Goal: Task Accomplishment & Management: Manage account settings

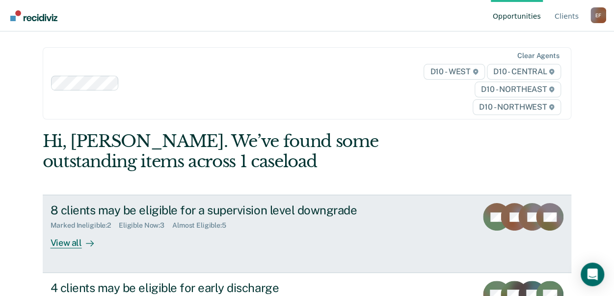
click at [65, 243] on div "View all" at bounding box center [78, 238] width 55 height 19
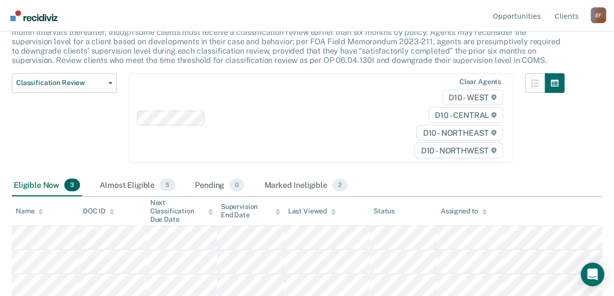
scroll to position [79, 0]
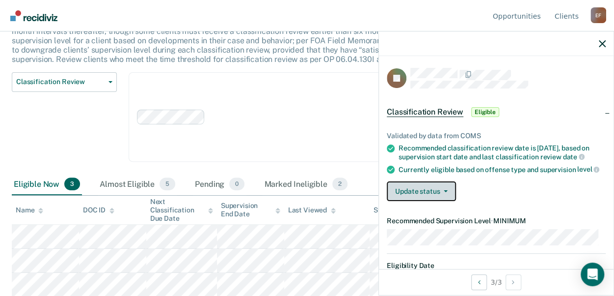
click at [449, 195] on button "Update status" at bounding box center [421, 191] width 69 height 20
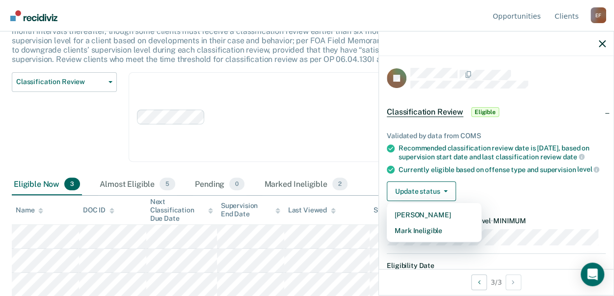
click at [489, 174] on div "Currently eligible based on offense type and supervision level" at bounding box center [502, 169] width 207 height 9
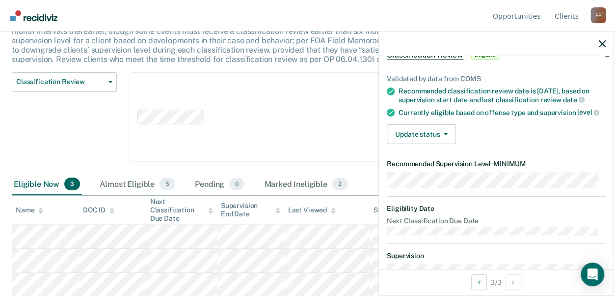
scroll to position [98, 0]
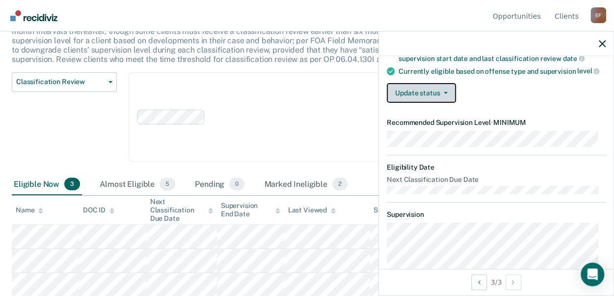
click at [447, 99] on button "Update status" at bounding box center [421, 93] width 69 height 20
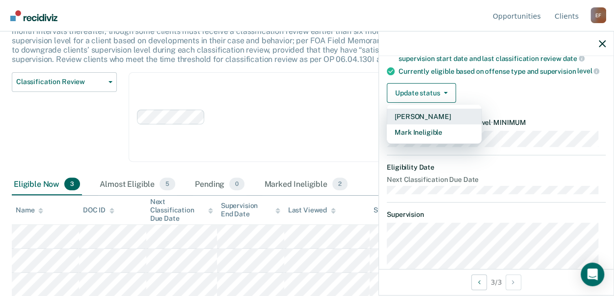
click at [450, 121] on button "[PERSON_NAME]" at bounding box center [434, 116] width 95 height 16
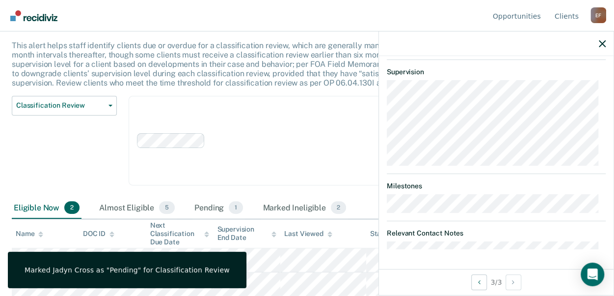
scroll to position [48, 0]
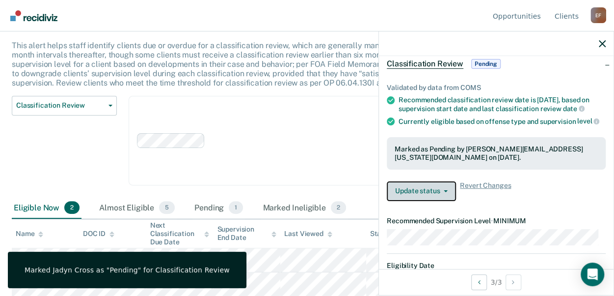
click at [446, 192] on icon "button" at bounding box center [446, 191] width 4 height 2
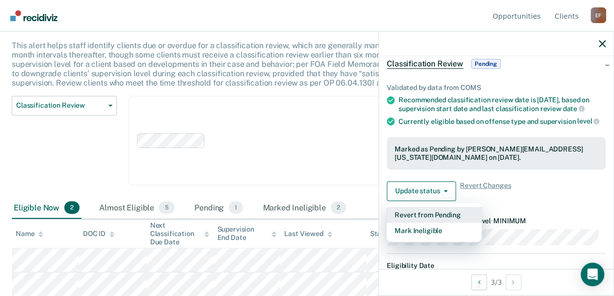
click at [449, 218] on button "Revert from Pending" at bounding box center [434, 215] width 95 height 16
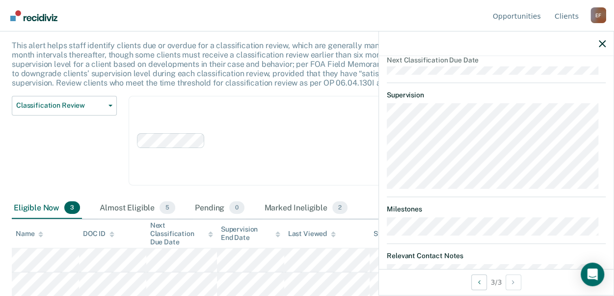
scroll to position [245, 0]
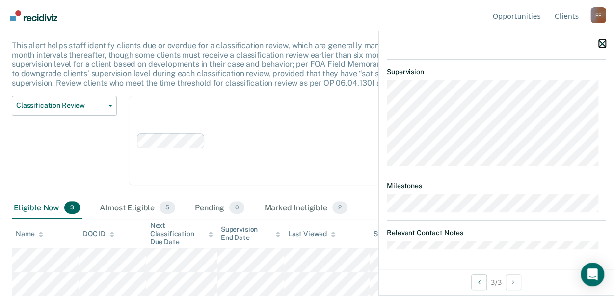
click at [600, 43] on icon "button" at bounding box center [602, 43] width 7 height 7
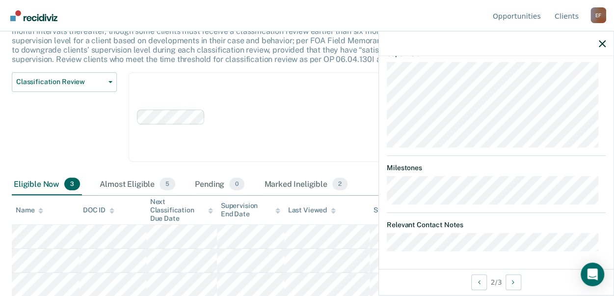
scroll to position [266, 0]
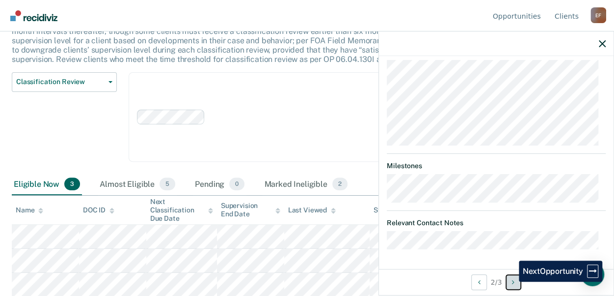
click at [512, 281] on button "Next Opportunity" at bounding box center [514, 282] width 16 height 16
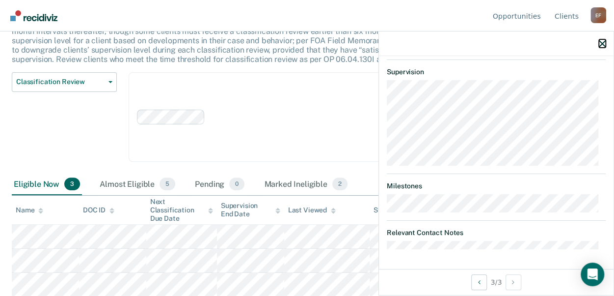
click at [601, 44] on icon "button" at bounding box center [602, 43] width 7 height 7
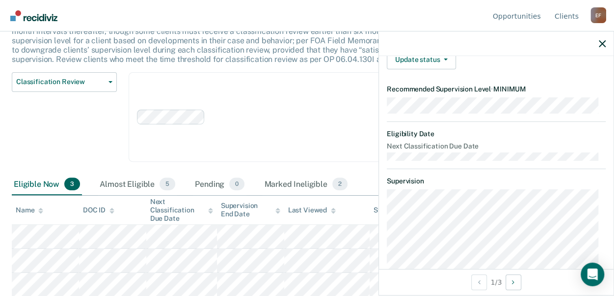
scroll to position [147, 0]
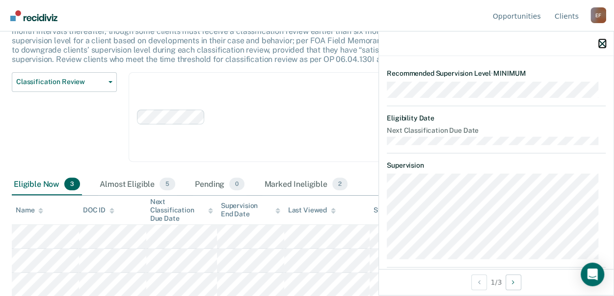
click at [600, 44] on icon "button" at bounding box center [602, 43] width 7 height 7
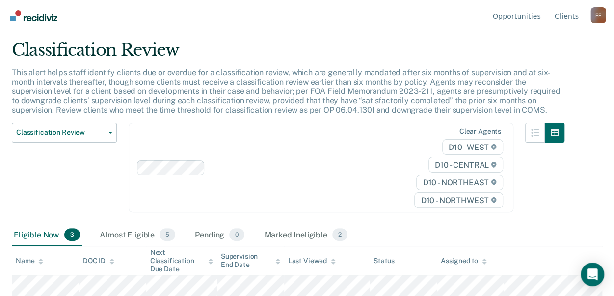
scroll to position [0, 0]
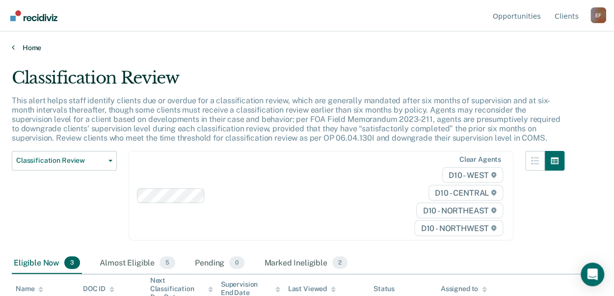
click at [13, 49] on icon at bounding box center [13, 47] width 3 height 8
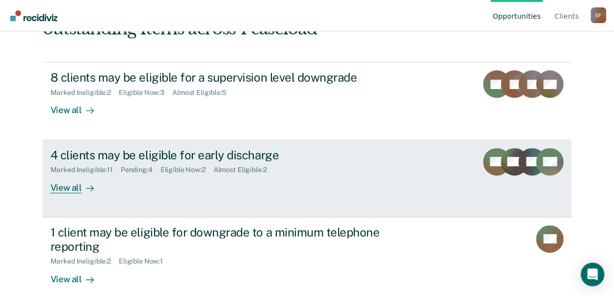
scroll to position [147, 0]
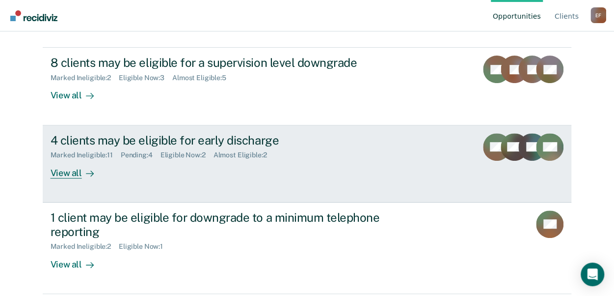
click at [138, 154] on div "Pending : 4" at bounding box center [141, 155] width 40 height 8
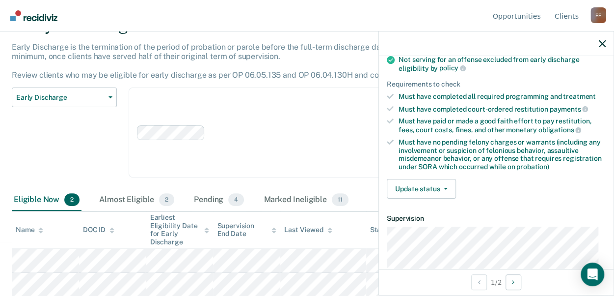
scroll to position [147, 0]
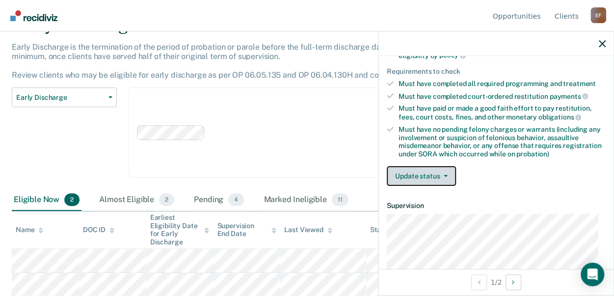
click at [450, 169] on button "Update status" at bounding box center [421, 176] width 69 height 20
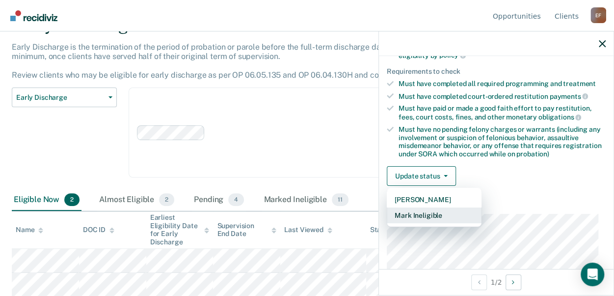
click at [446, 211] on button "Mark Ineligible" at bounding box center [434, 215] width 95 height 16
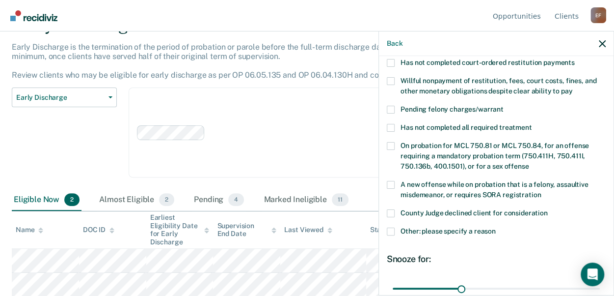
scroll to position [245, 0]
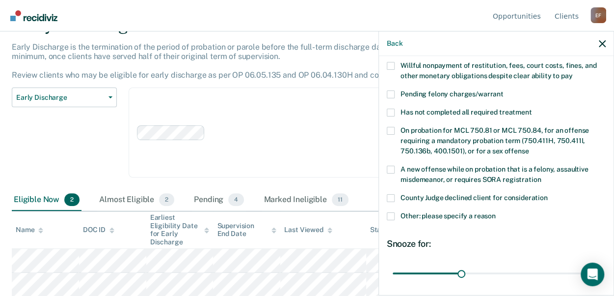
click at [391, 212] on span at bounding box center [391, 216] width 8 height 8
click at [496, 212] on input "Other: please specify a reason" at bounding box center [496, 212] width 0 height 0
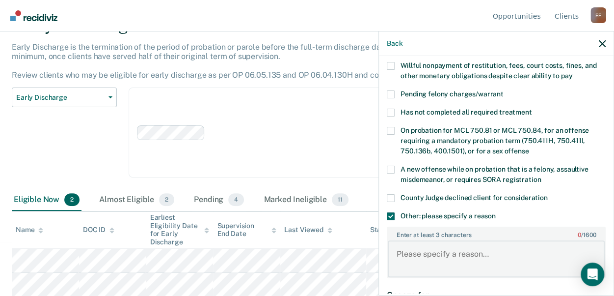
click at [434, 241] on textarea "Enter at least 3 characters 0 / 1600" at bounding box center [496, 258] width 217 height 36
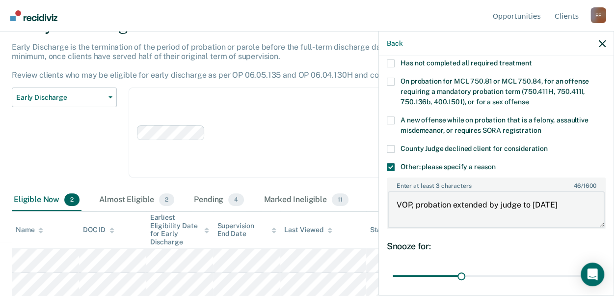
scroll to position [359, 0]
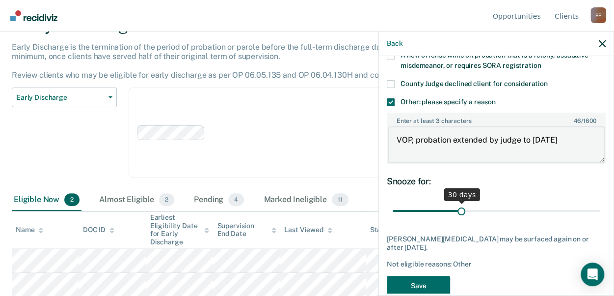
type textarea "VOP, probation extended by judge to [DATE]"
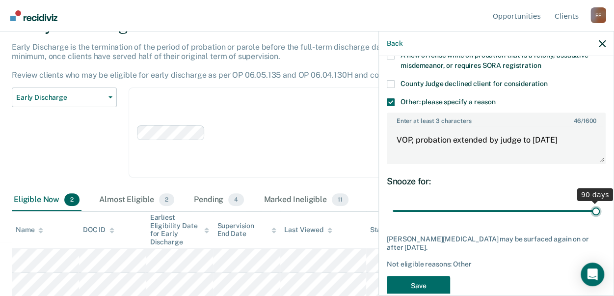
drag, startPoint x: 458, startPoint y: 197, endPoint x: 597, endPoint y: 188, distance: 140.2
type input "90"
click at [597, 202] on input "range" at bounding box center [496, 210] width 207 height 17
click at [430, 275] on button "Save" at bounding box center [418, 285] width 63 height 20
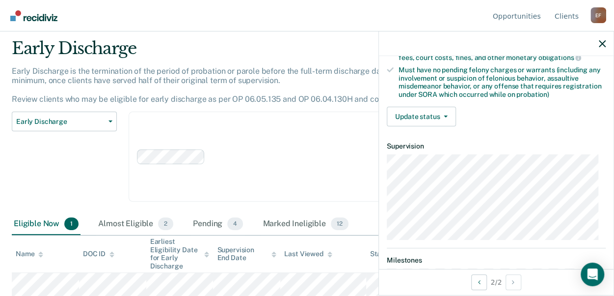
scroll to position [115, 0]
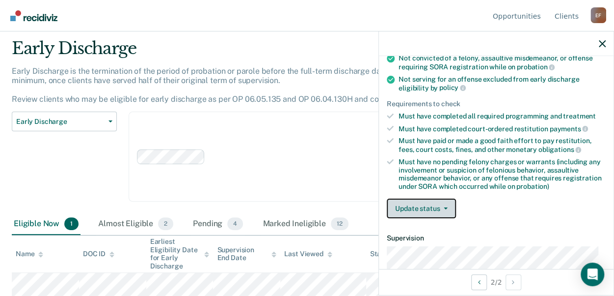
click at [452, 206] on button "Update status" at bounding box center [421, 208] width 69 height 20
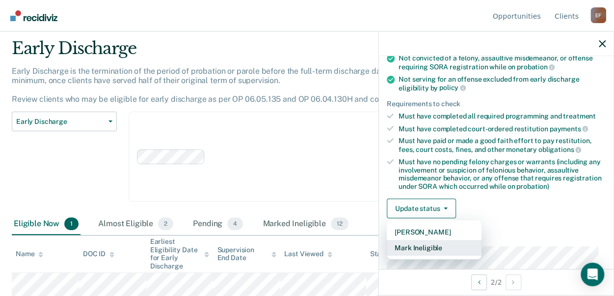
click at [445, 242] on button "Mark Ineligible" at bounding box center [434, 248] width 95 height 16
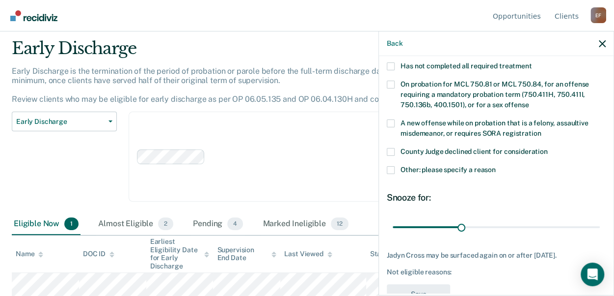
scroll to position [308, 0]
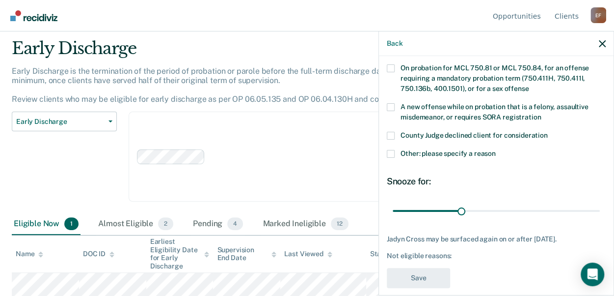
click at [391, 150] on span at bounding box center [391, 154] width 8 height 8
click at [496, 150] on input "Other: please specify a reason" at bounding box center [496, 150] width 0 height 0
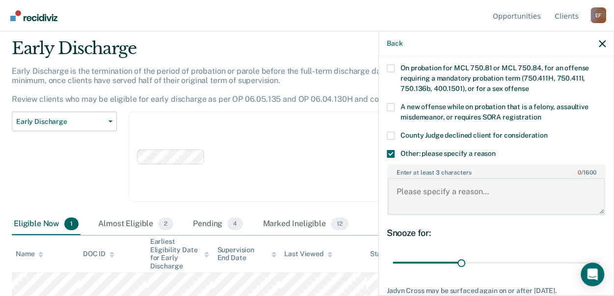
click at [412, 178] on textarea "Enter at least 3 characters 0 / 1600" at bounding box center [496, 196] width 217 height 36
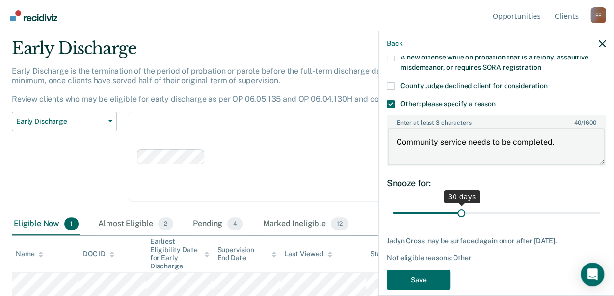
scroll to position [359, 0]
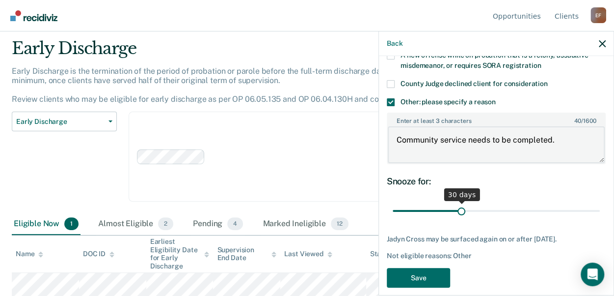
type textarea "Community service needs to be completed."
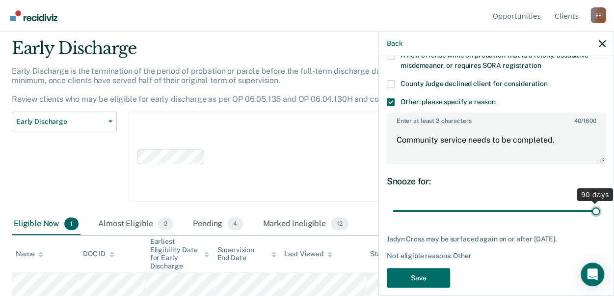
drag, startPoint x: 458, startPoint y: 199, endPoint x: 599, endPoint y: 202, distance: 141.4
type input "90"
click at [599, 202] on input "range" at bounding box center [496, 210] width 207 height 17
click at [427, 268] on button "Save" at bounding box center [418, 278] width 63 height 20
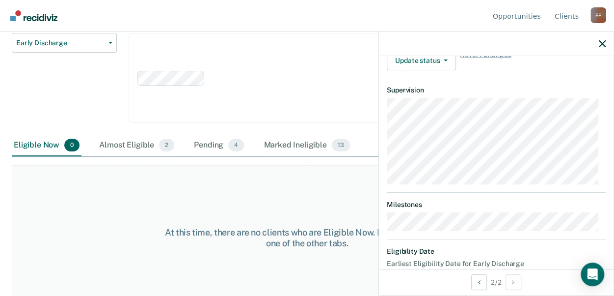
scroll to position [122, 0]
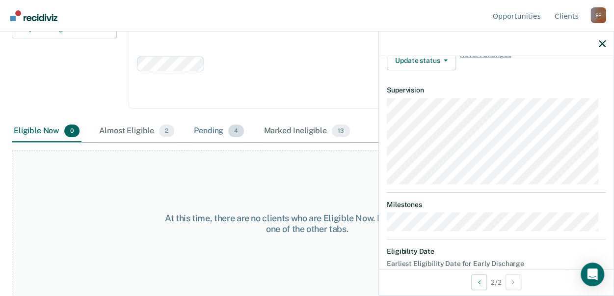
click at [217, 129] on div "Pending 4" at bounding box center [219, 131] width 54 height 22
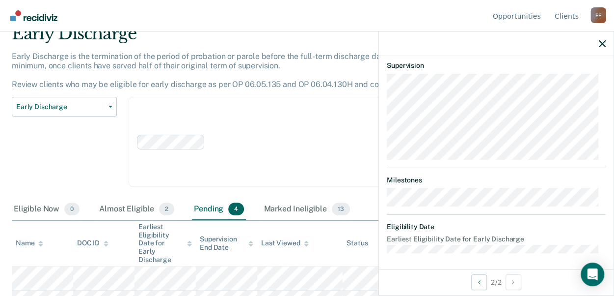
scroll to position [0, 0]
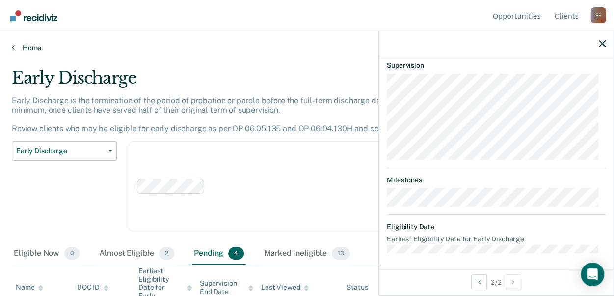
click at [17, 45] on link "Home" at bounding box center [307, 47] width 591 height 9
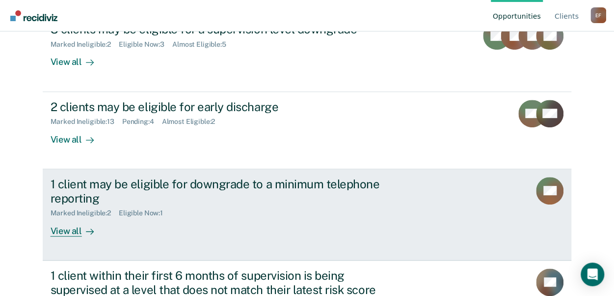
scroll to position [196, 0]
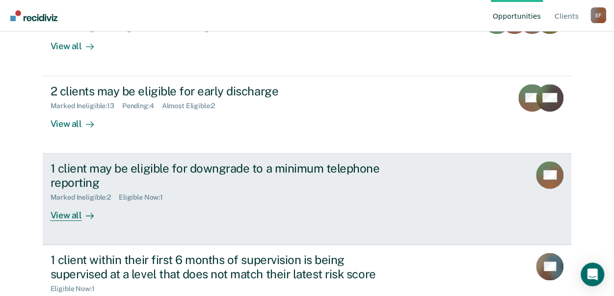
click at [188, 169] on div "1 client may be eligible for downgrade to a minimum telephone reporting" at bounding box center [223, 175] width 345 height 28
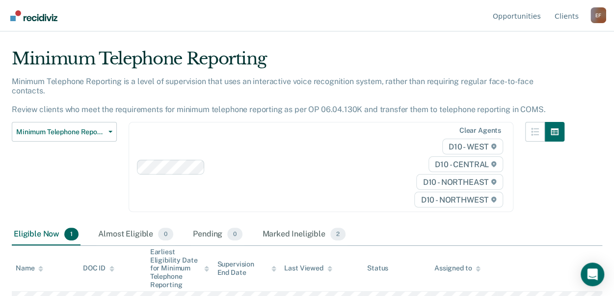
scroll to position [28, 0]
